Goal: Task Accomplishment & Management: Manage account settings

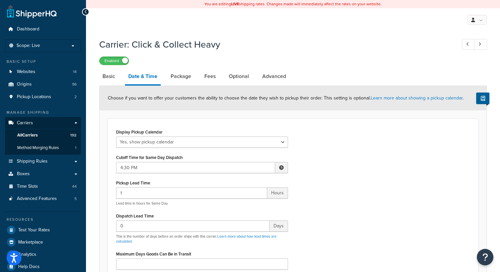
select select "calendar"
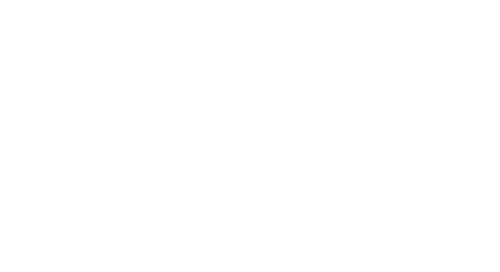
select select "calendar"
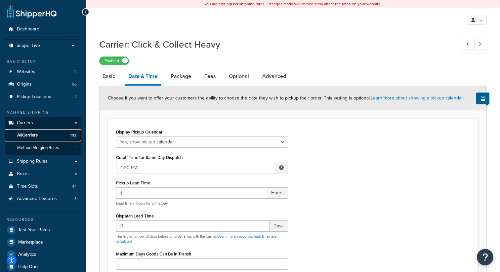
click at [28, 132] on link "All Carriers 192" at bounding box center [43, 135] width 76 height 12
click at [28, 134] on span "All Carriers" at bounding box center [27, 136] width 20 height 6
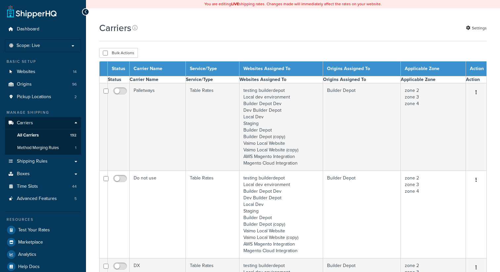
select select "15"
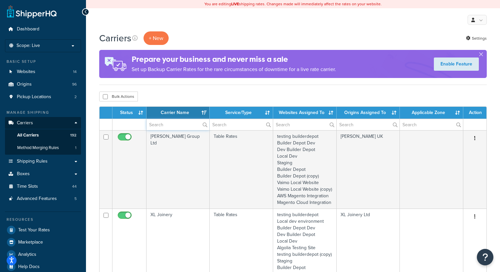
click at [170, 125] on input "text" at bounding box center [177, 124] width 63 height 11
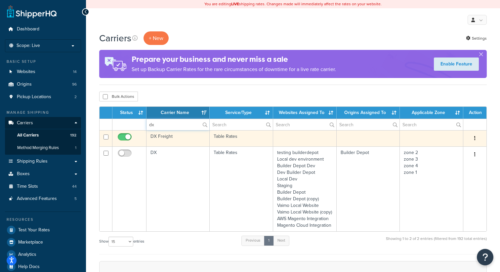
type input "dx"
click at [162, 137] on td "DX Freight" at bounding box center [177, 138] width 63 height 16
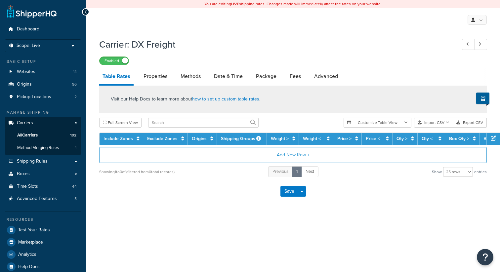
select select "25"
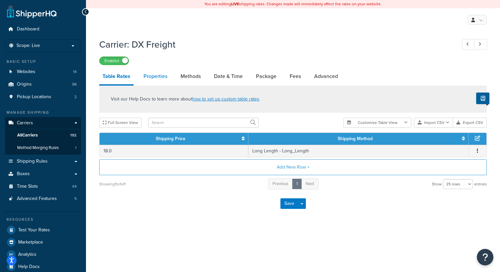
click at [155, 77] on link "Properties" at bounding box center [155, 76] width 30 height 16
select select "HIGHEST"
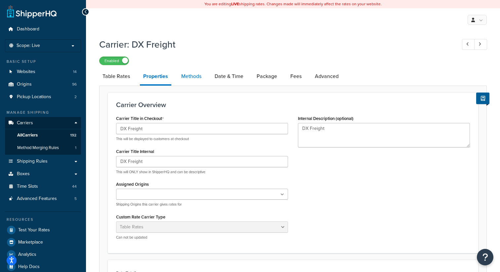
click at [193, 76] on link "Methods" at bounding box center [191, 76] width 27 height 16
select select "25"
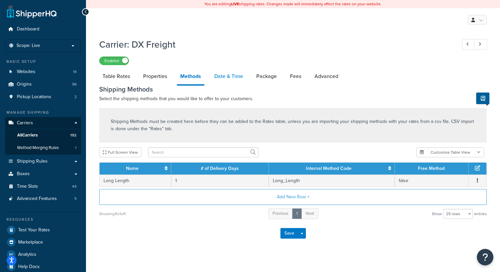
click at [231, 76] on link "Date & Time" at bounding box center [228, 76] width 35 height 16
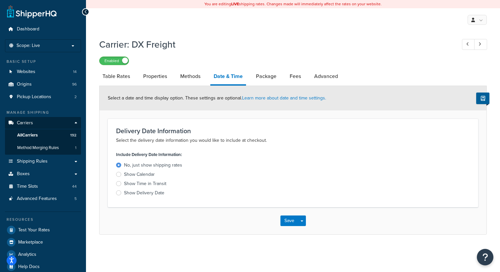
click at [119, 192] on div at bounding box center [118, 192] width 5 height 5
click at [0, 0] on input "Show Delivery Date" at bounding box center [0, 0] width 0 height 0
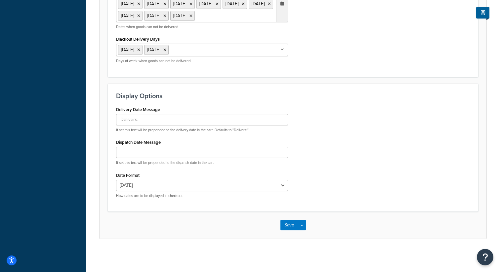
scroll to position [450, 0]
click at [176, 125] on input "Delivery Date Message" at bounding box center [202, 119] width 172 height 11
type input "Delivery by:"
click at [249, 104] on div "Display Options Delivery Date Message Delivery by: If set this text will be pre…" at bounding box center [293, 148] width 370 height 128
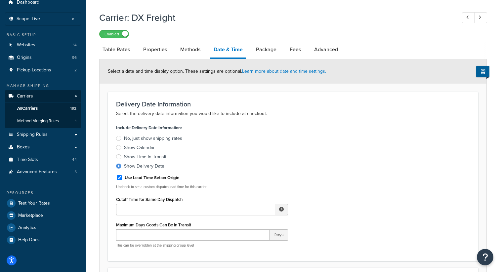
scroll to position [0, 0]
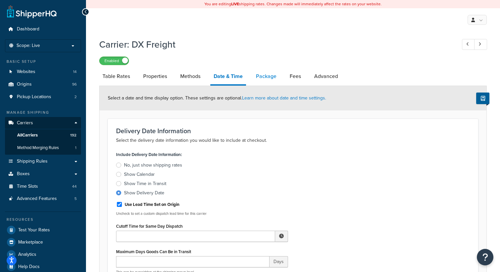
click at [264, 77] on link "Package" at bounding box center [266, 76] width 27 height 16
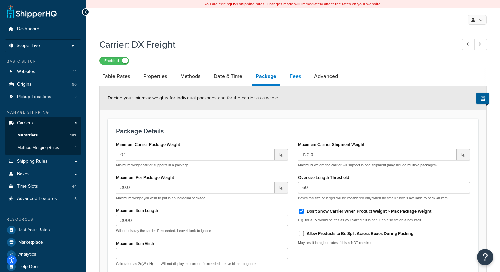
click at [297, 73] on link "Fees" at bounding box center [295, 76] width 18 height 16
select select "AFTER"
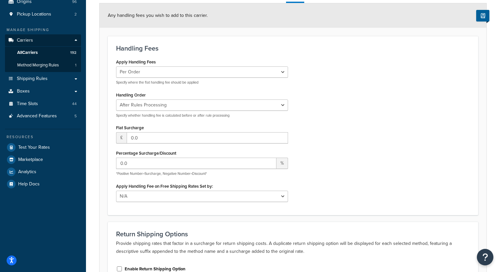
scroll to position [38, 0]
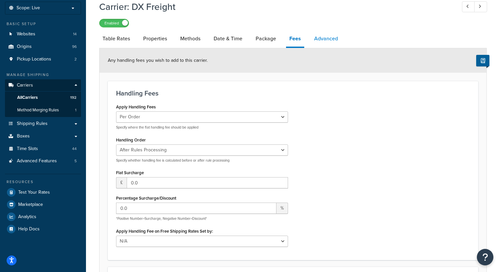
click at [327, 41] on link "Advanced" at bounding box center [326, 39] width 30 height 16
select select "false"
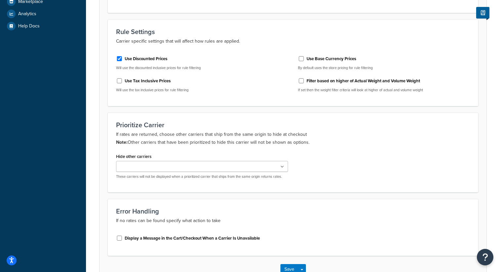
scroll to position [286, 0]
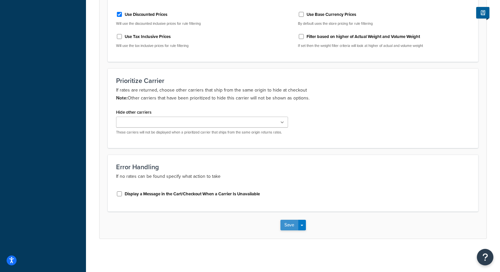
click at [292, 223] on button "Save" at bounding box center [289, 225] width 18 height 11
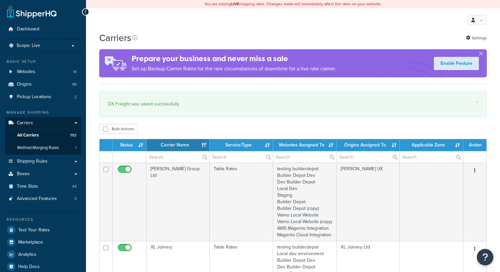
select select "15"
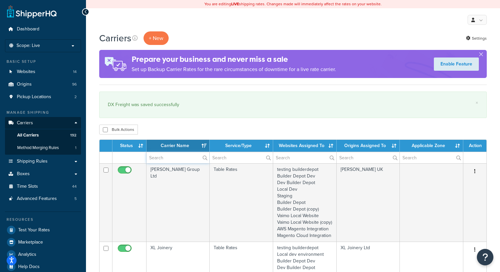
click at [165, 157] on input "text" at bounding box center [177, 157] width 63 height 11
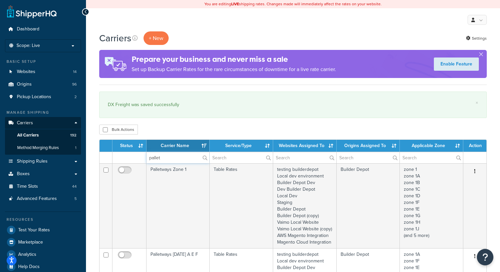
type input "pallet"
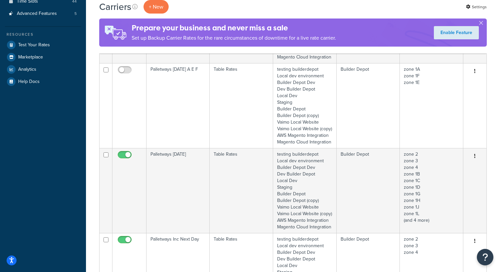
scroll to position [186, 0]
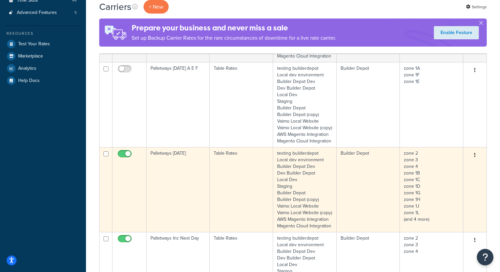
click at [475, 161] on button "button" at bounding box center [474, 155] width 9 height 11
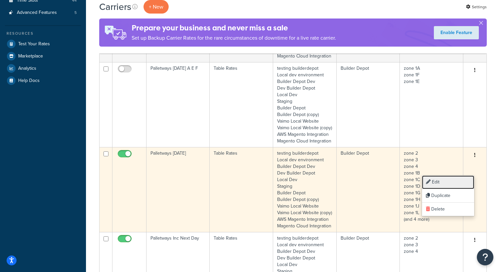
click at [445, 185] on link "Edit" at bounding box center [448, 183] width 52 height 14
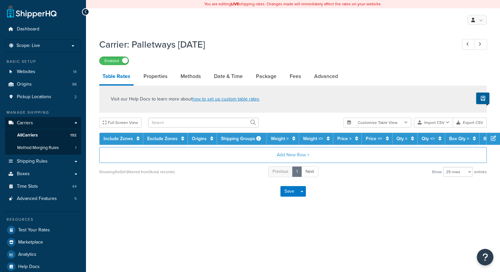
select select "25"
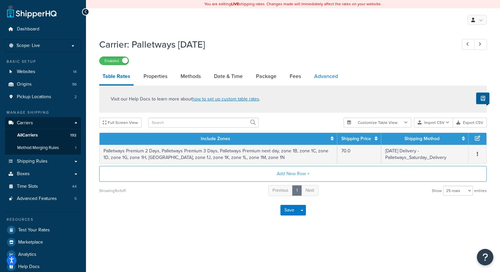
click at [323, 84] on link "Advanced" at bounding box center [326, 76] width 30 height 16
select select "false"
